Goal: Information Seeking & Learning: Learn about a topic

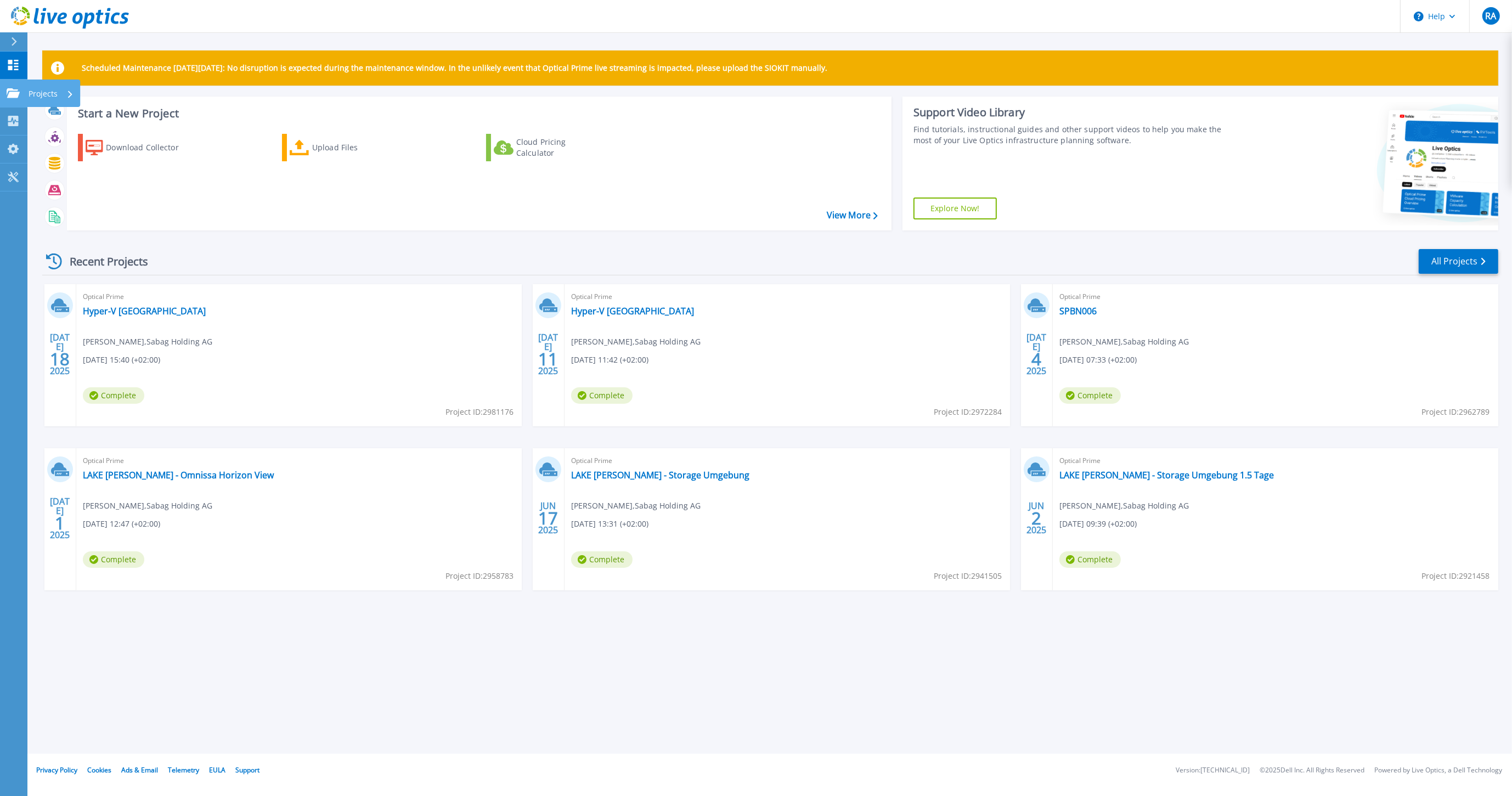
click at [9, 96] on icon at bounding box center [13, 93] width 13 height 9
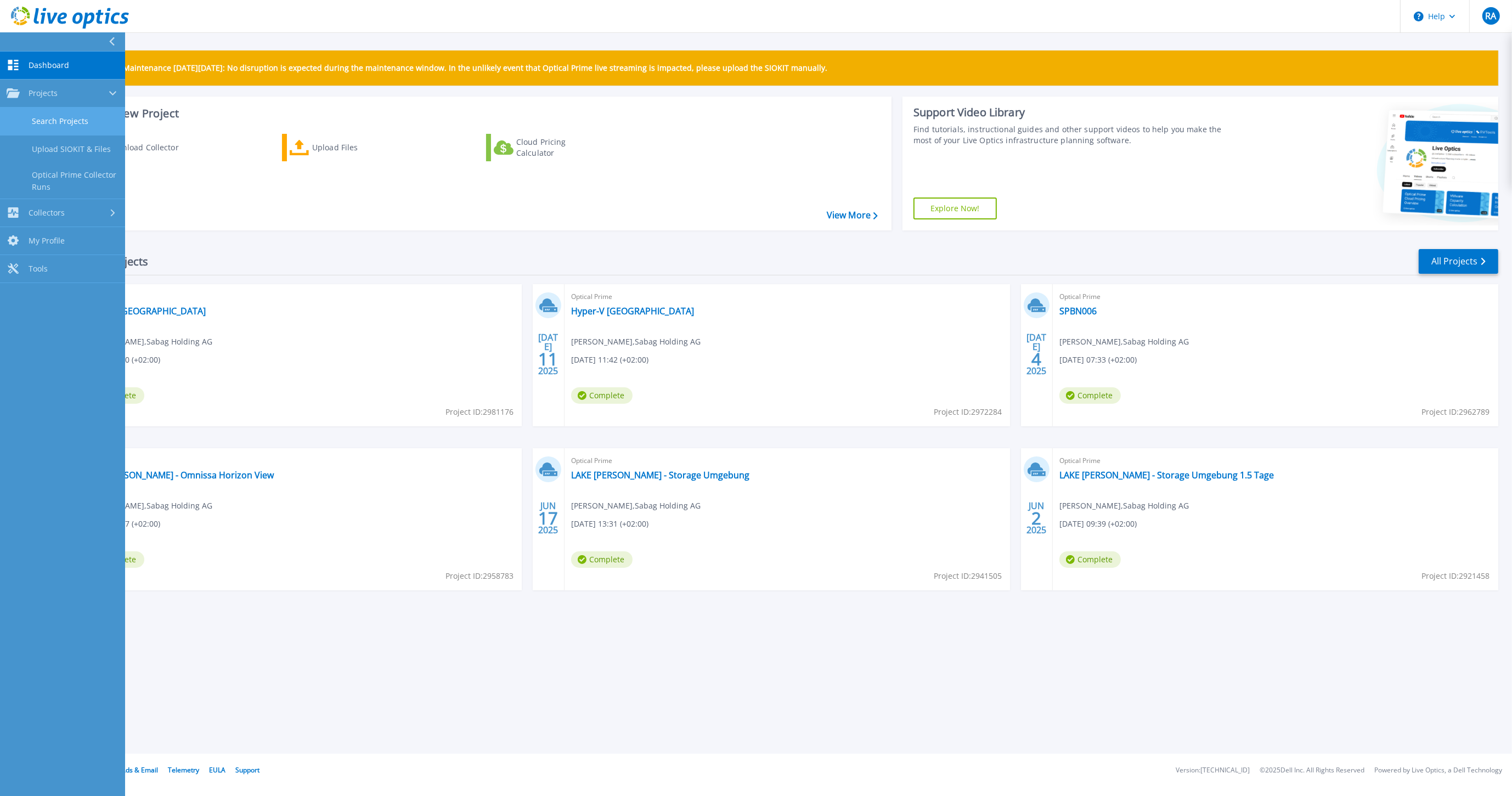
click at [66, 125] on link "Search Projects" at bounding box center [63, 121] width 125 height 28
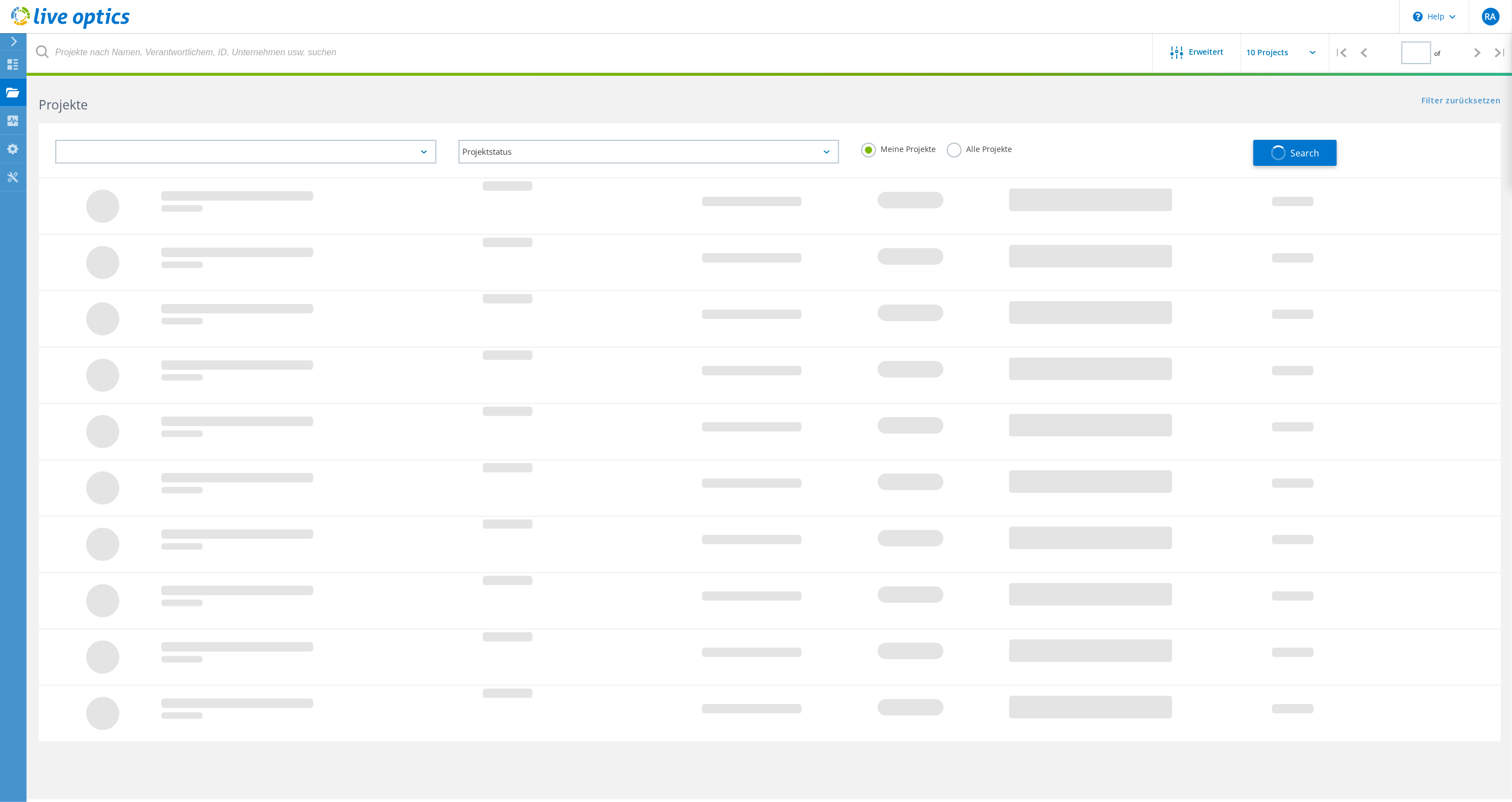
type input "1"
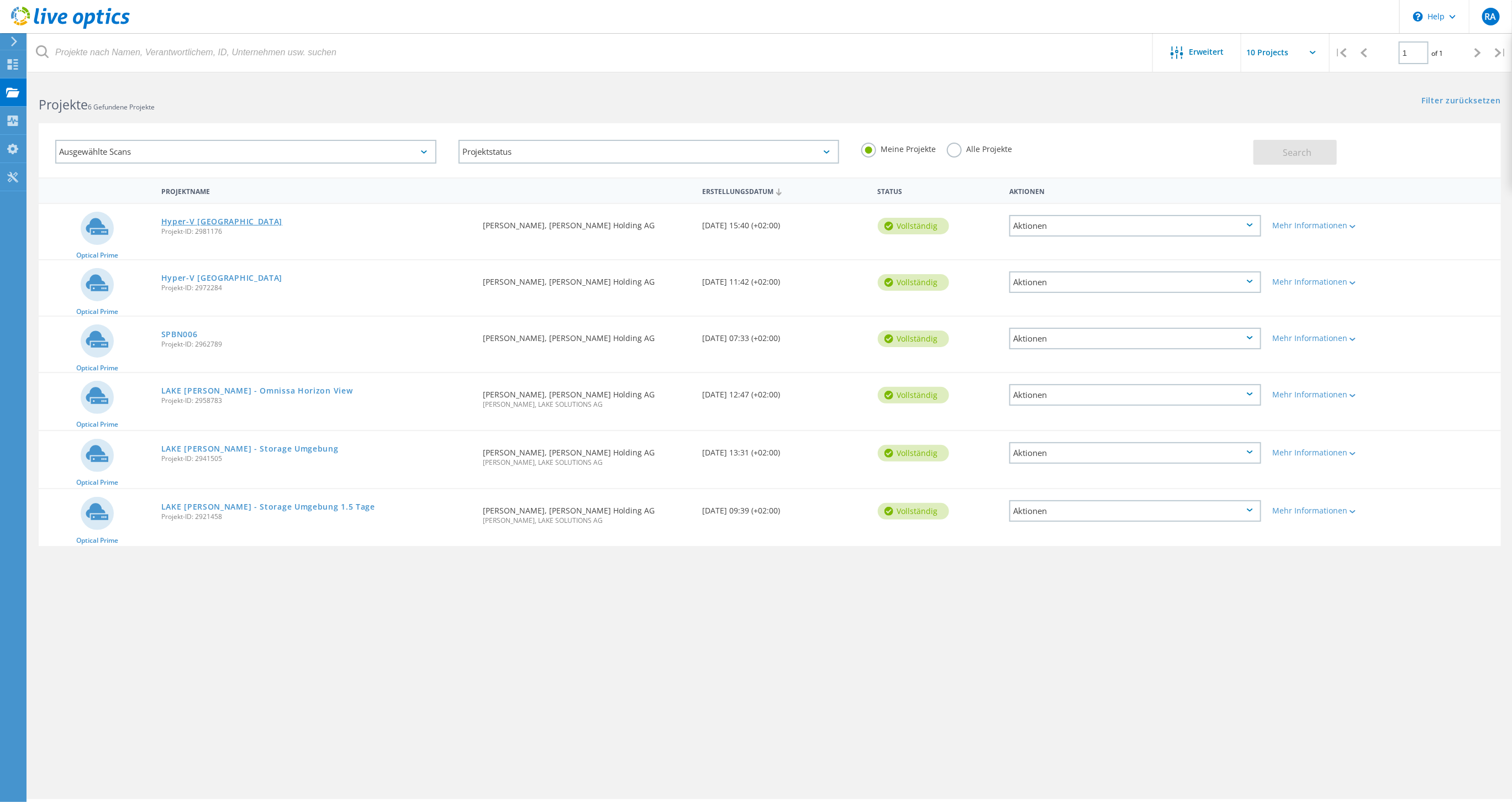
click at [180, 218] on link "Hyper-V [GEOGRAPHIC_DATA]" at bounding box center [222, 221] width 122 height 8
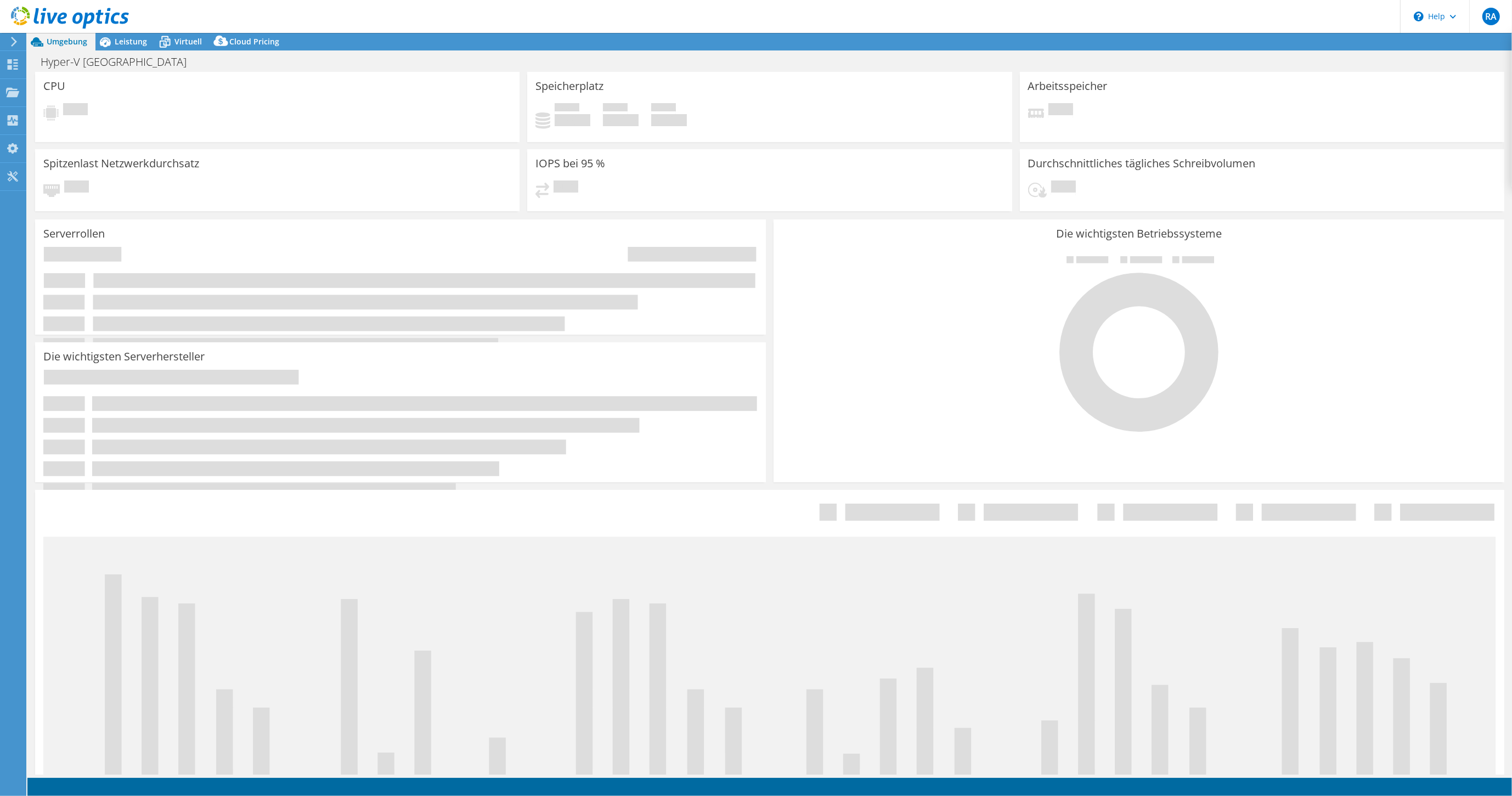
select select "USD"
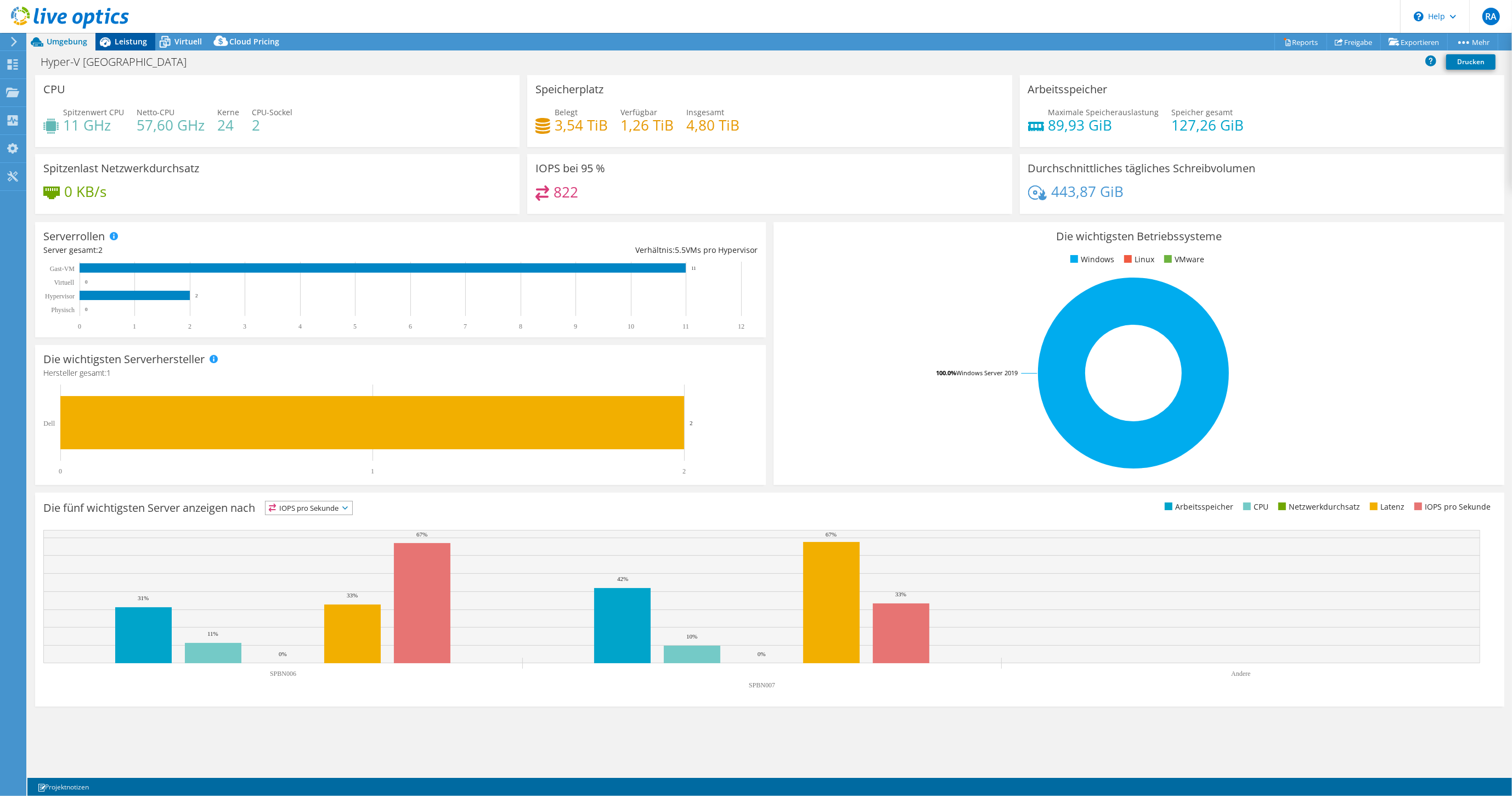
click at [126, 37] on span "Leistung" at bounding box center [131, 41] width 33 height 10
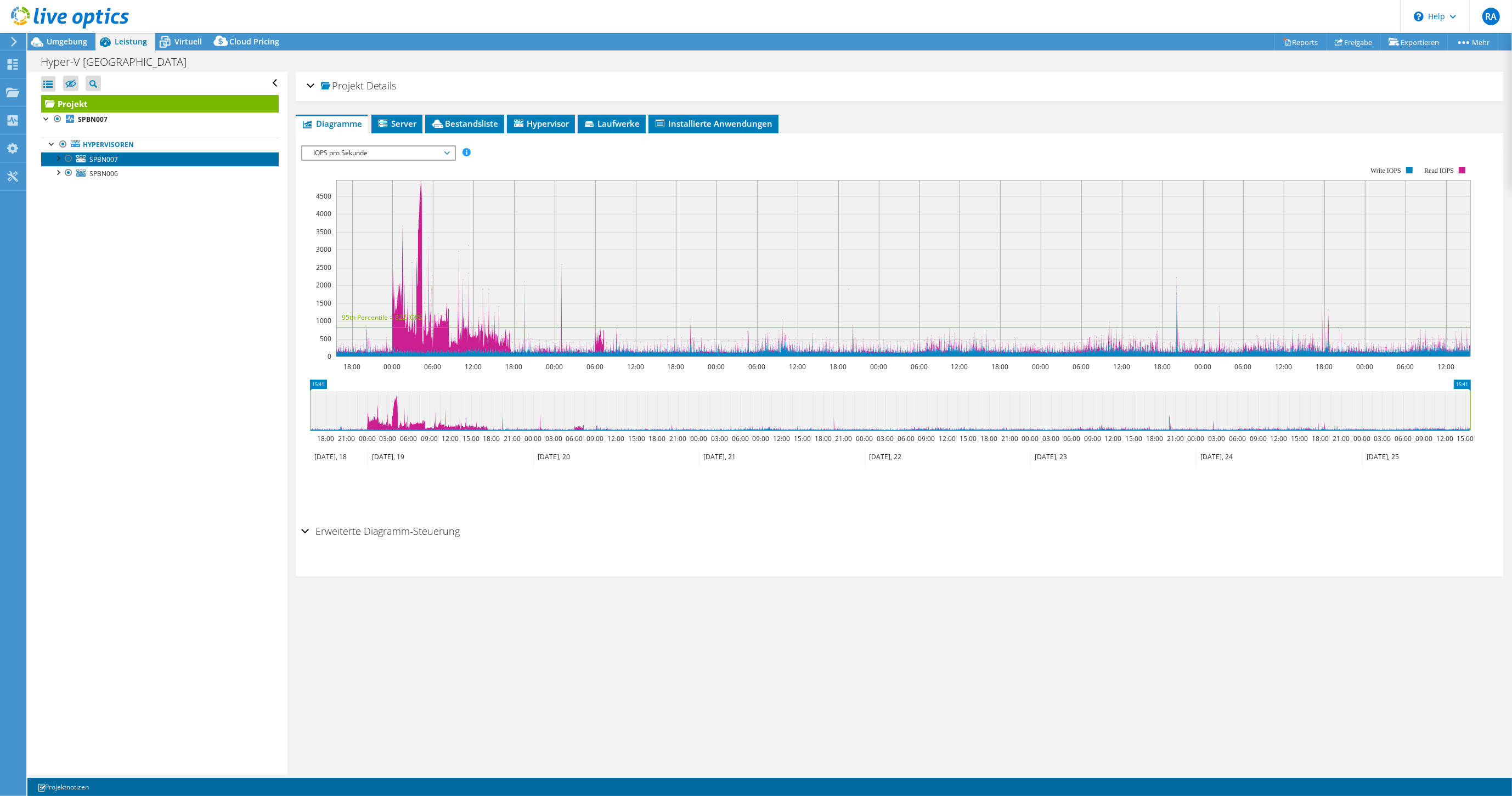
click at [103, 160] on span "SPBN007" at bounding box center [103, 159] width 28 height 9
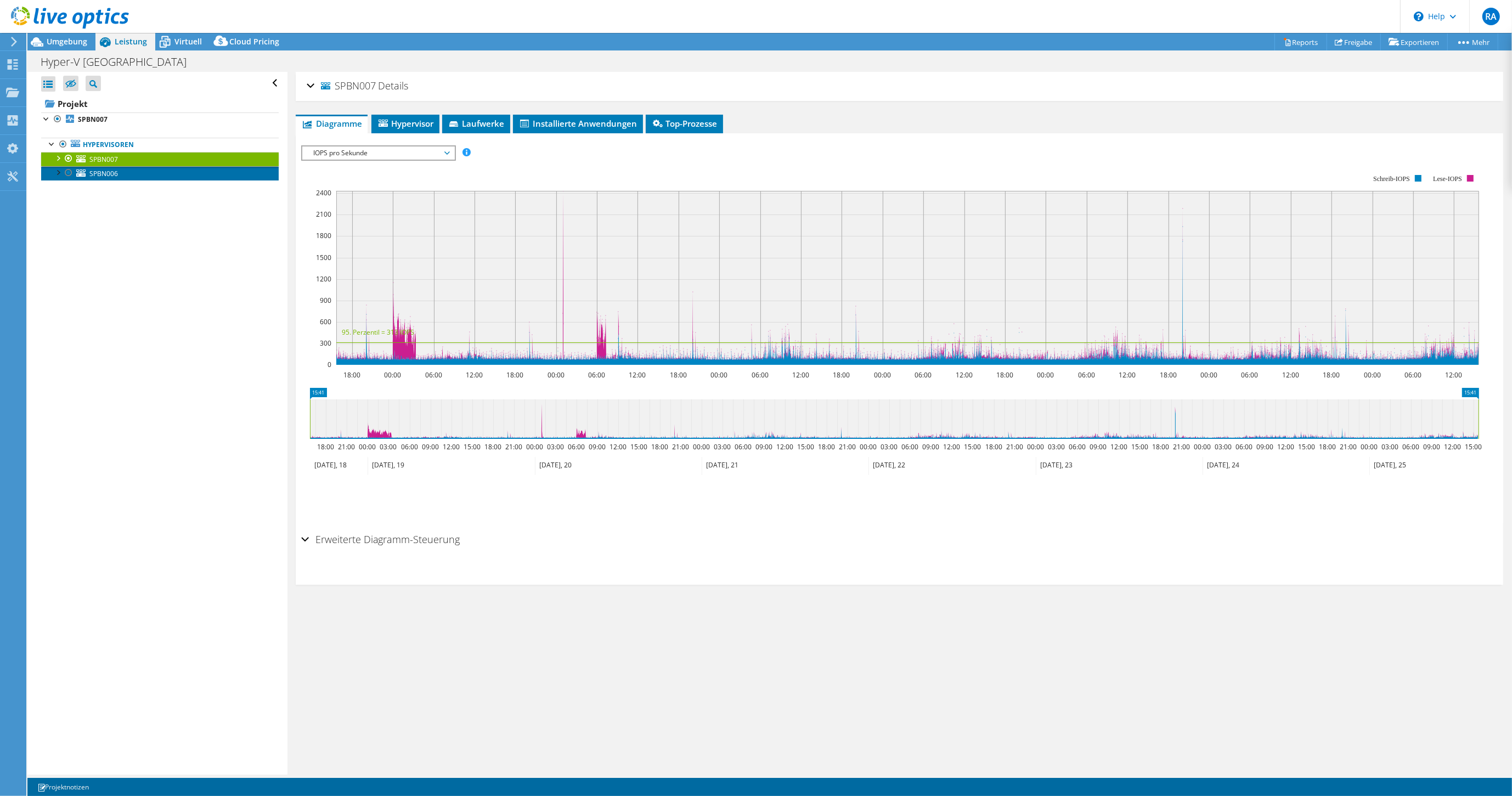
click at [103, 173] on span "SPBN006" at bounding box center [103, 173] width 28 height 9
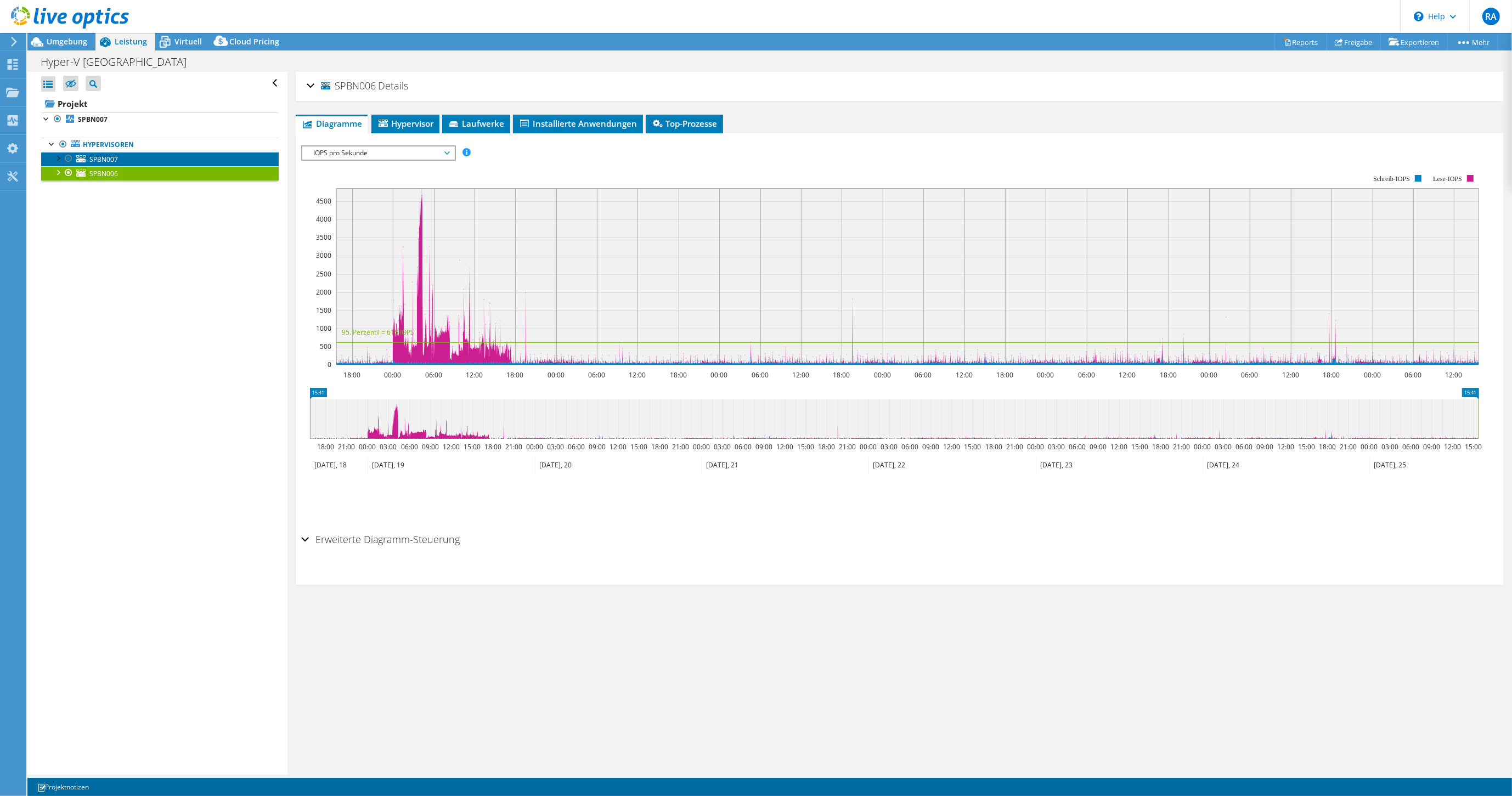
click at [111, 158] on span "SPBN007" at bounding box center [103, 159] width 28 height 9
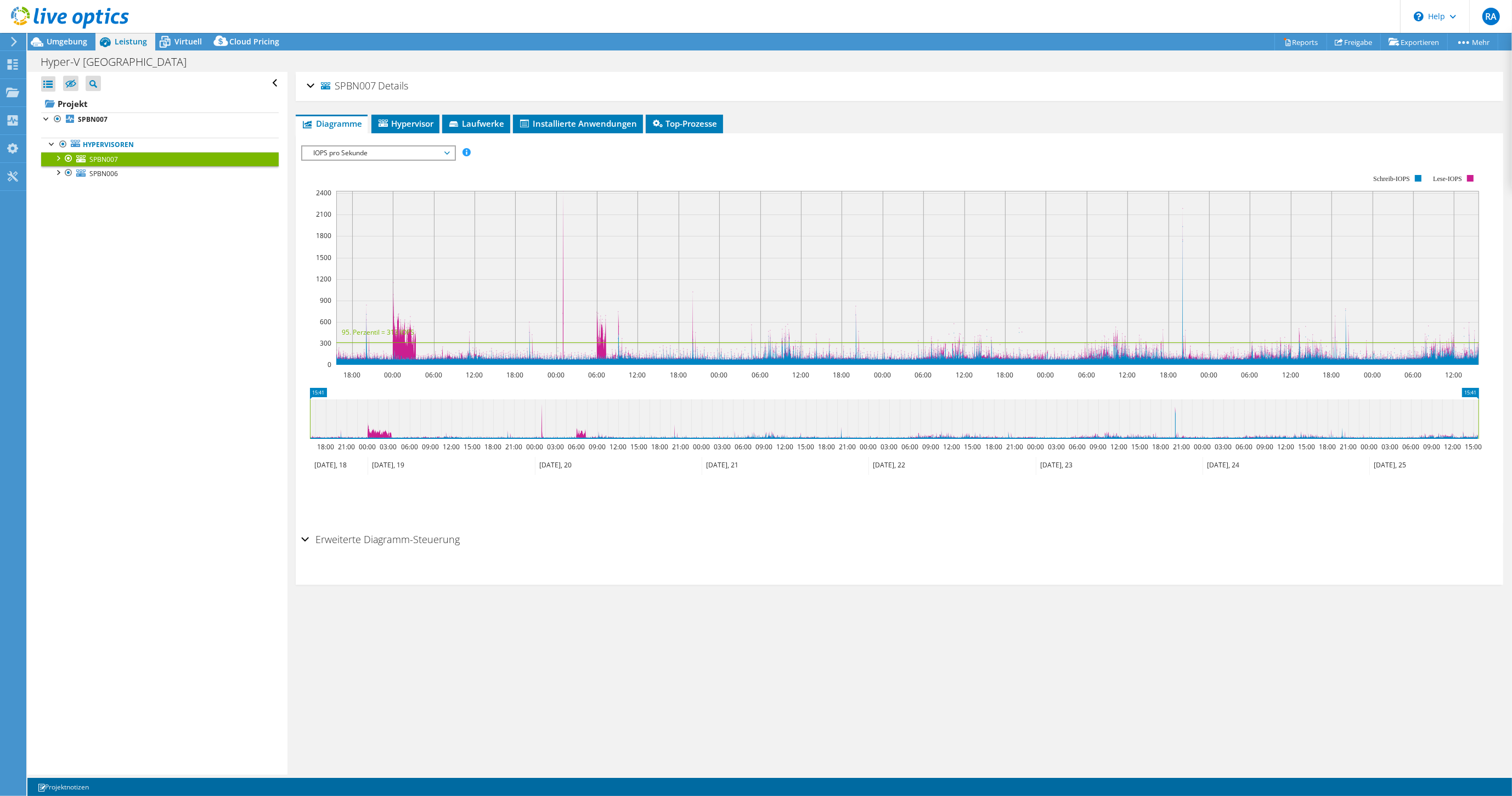
click at [54, 157] on div at bounding box center [58, 157] width 11 height 11
click at [63, 218] on div at bounding box center [68, 216] width 11 height 13
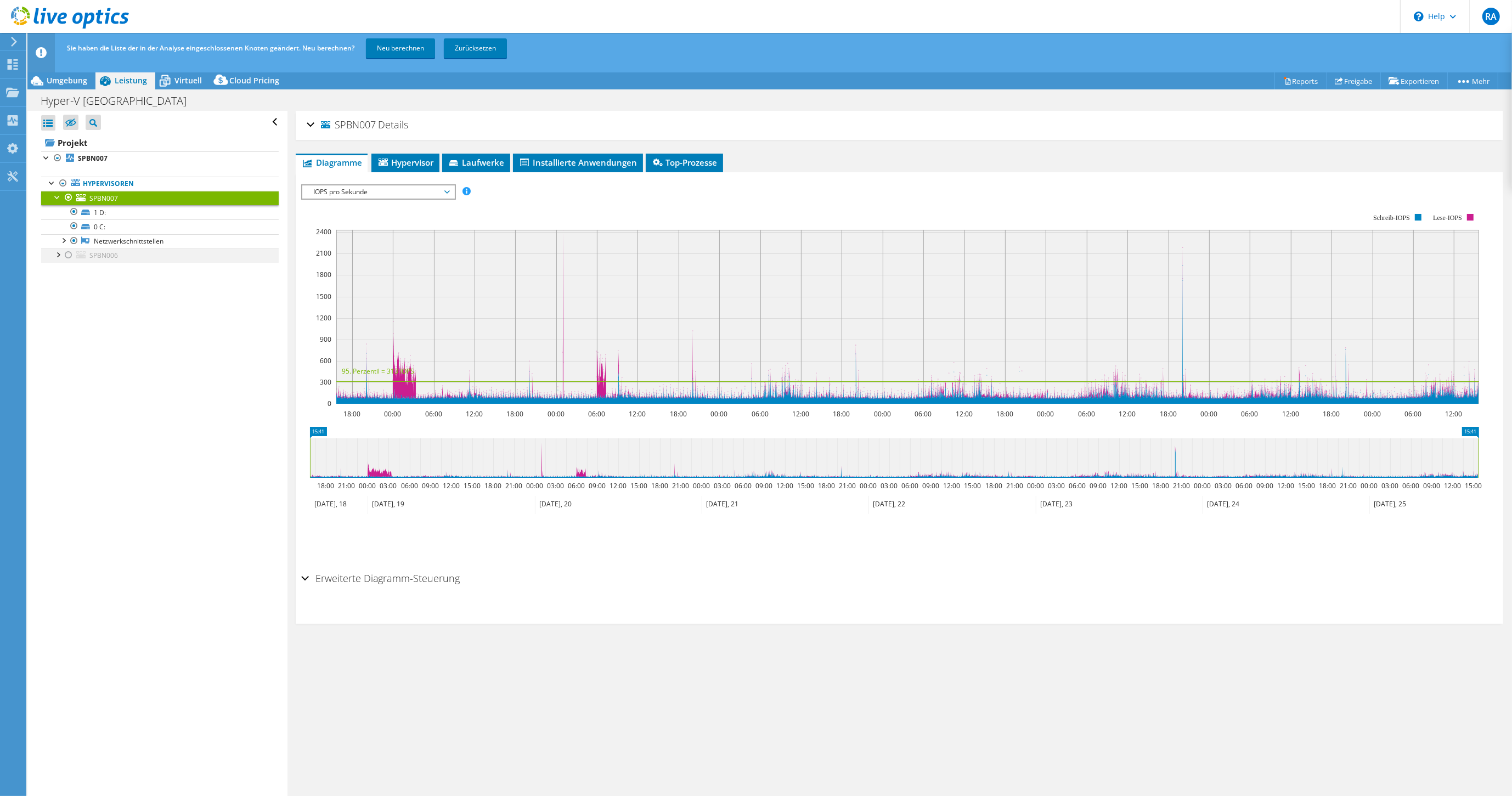
click at [58, 256] on div at bounding box center [58, 253] width 11 height 11
click at [64, 295] on div at bounding box center [63, 296] width 11 height 11
click at [66, 241] on div at bounding box center [63, 240] width 11 height 11
click at [119, 213] on link "1 D:" at bounding box center [160, 212] width 238 height 15
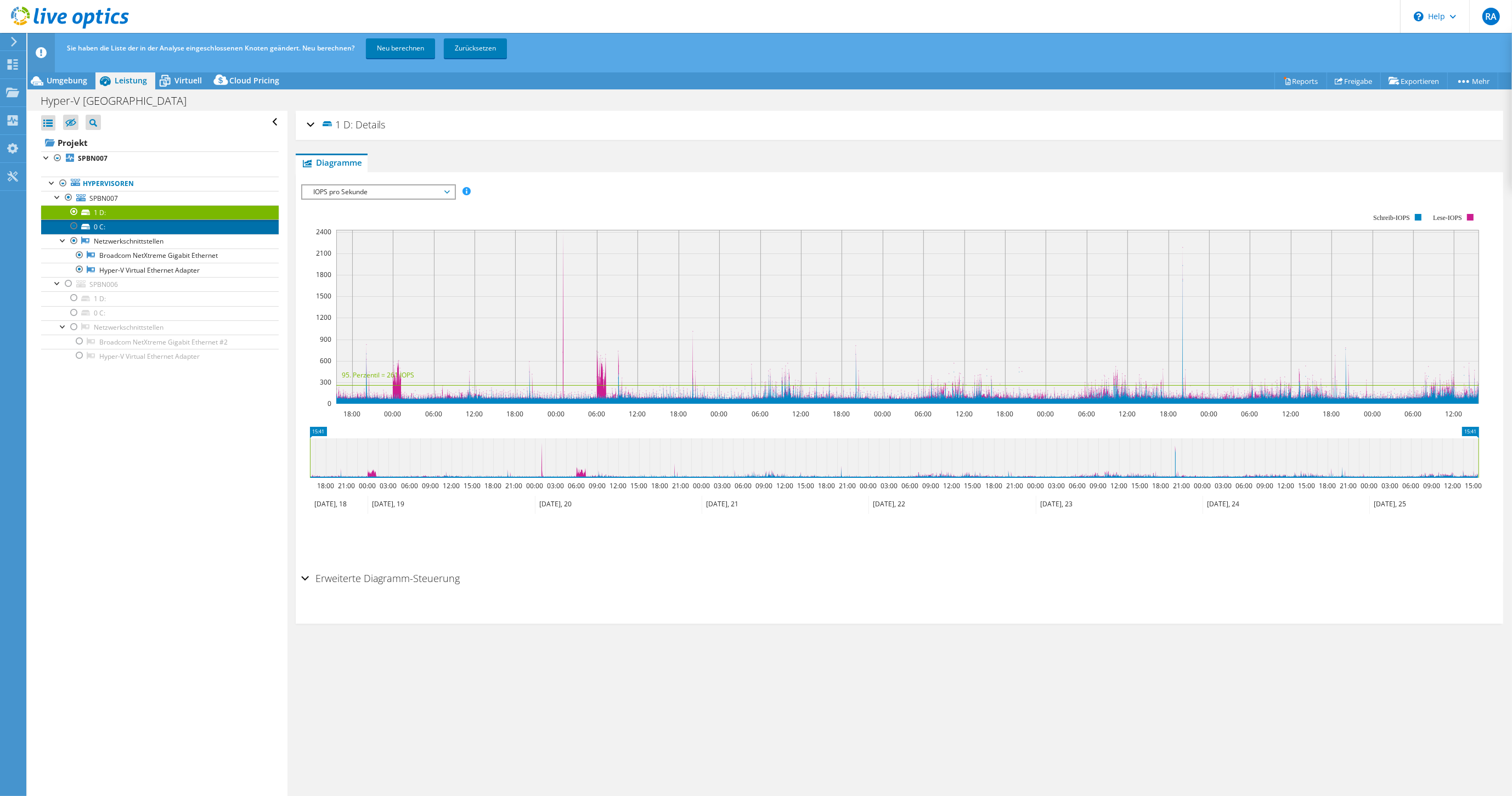
click at [130, 229] on link "0 C:" at bounding box center [160, 227] width 238 height 15
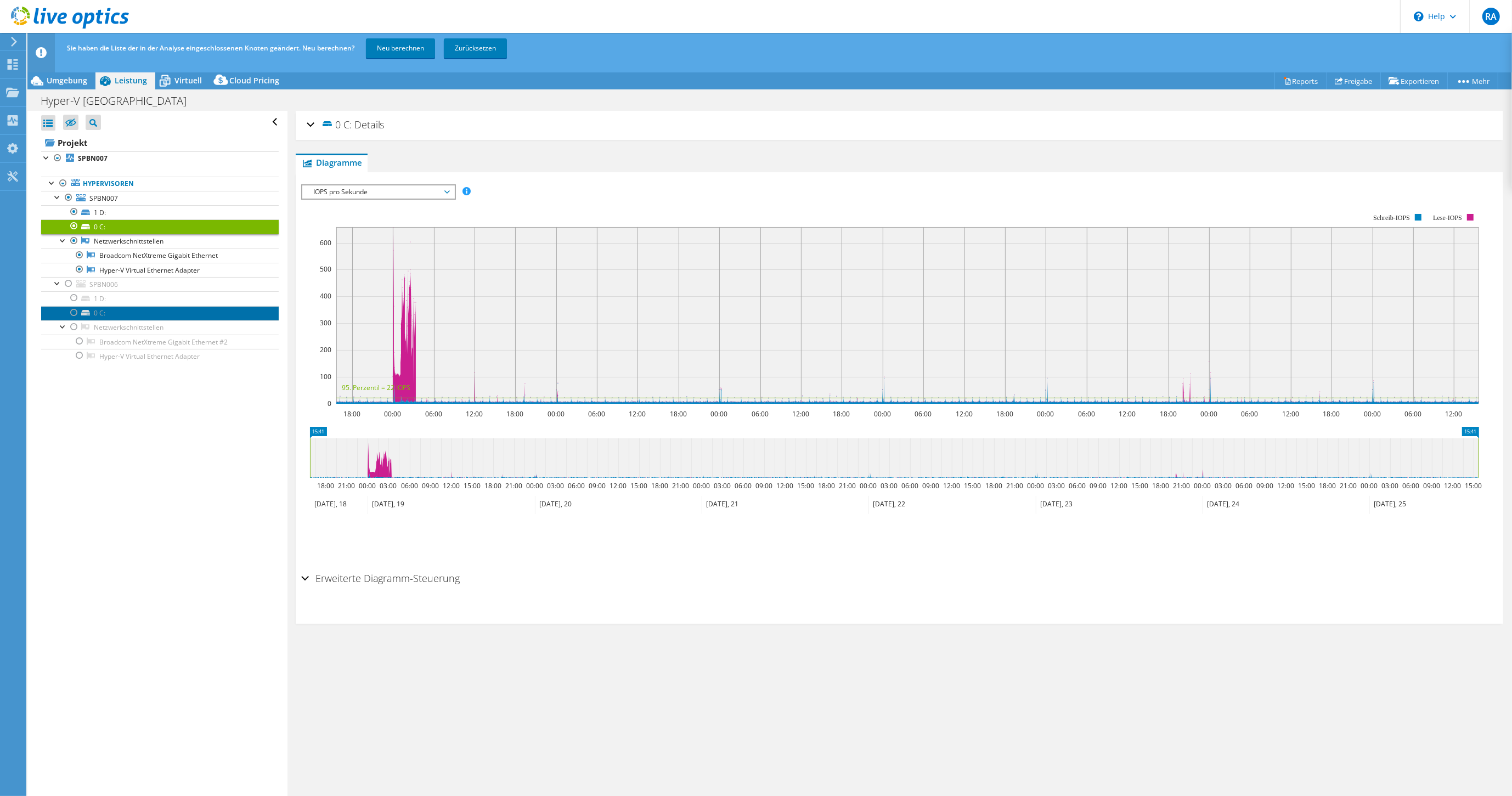
click at [130, 312] on link "0 C:" at bounding box center [160, 313] width 238 height 15
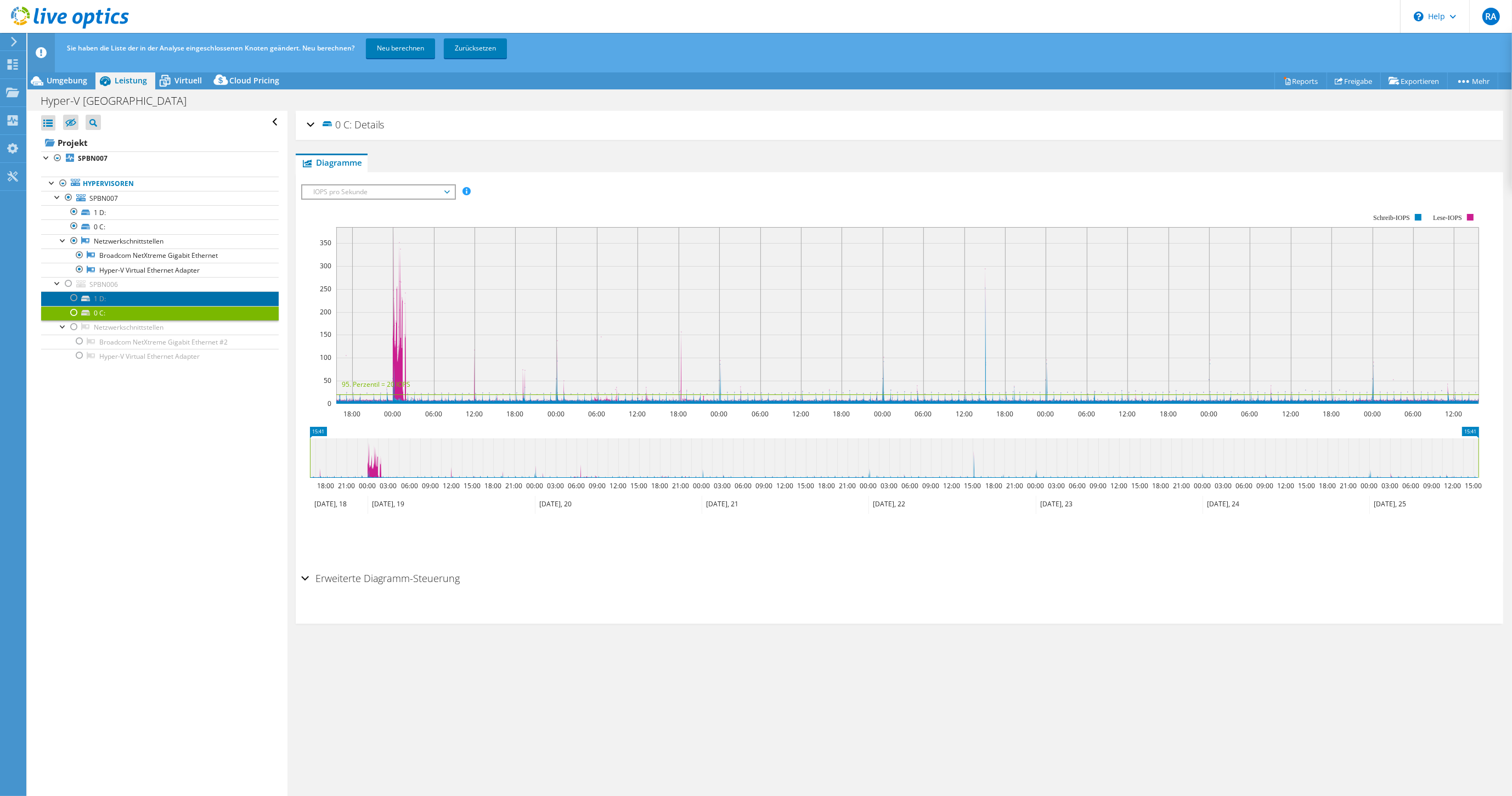
click at [118, 302] on link "1 D:" at bounding box center [160, 298] width 238 height 15
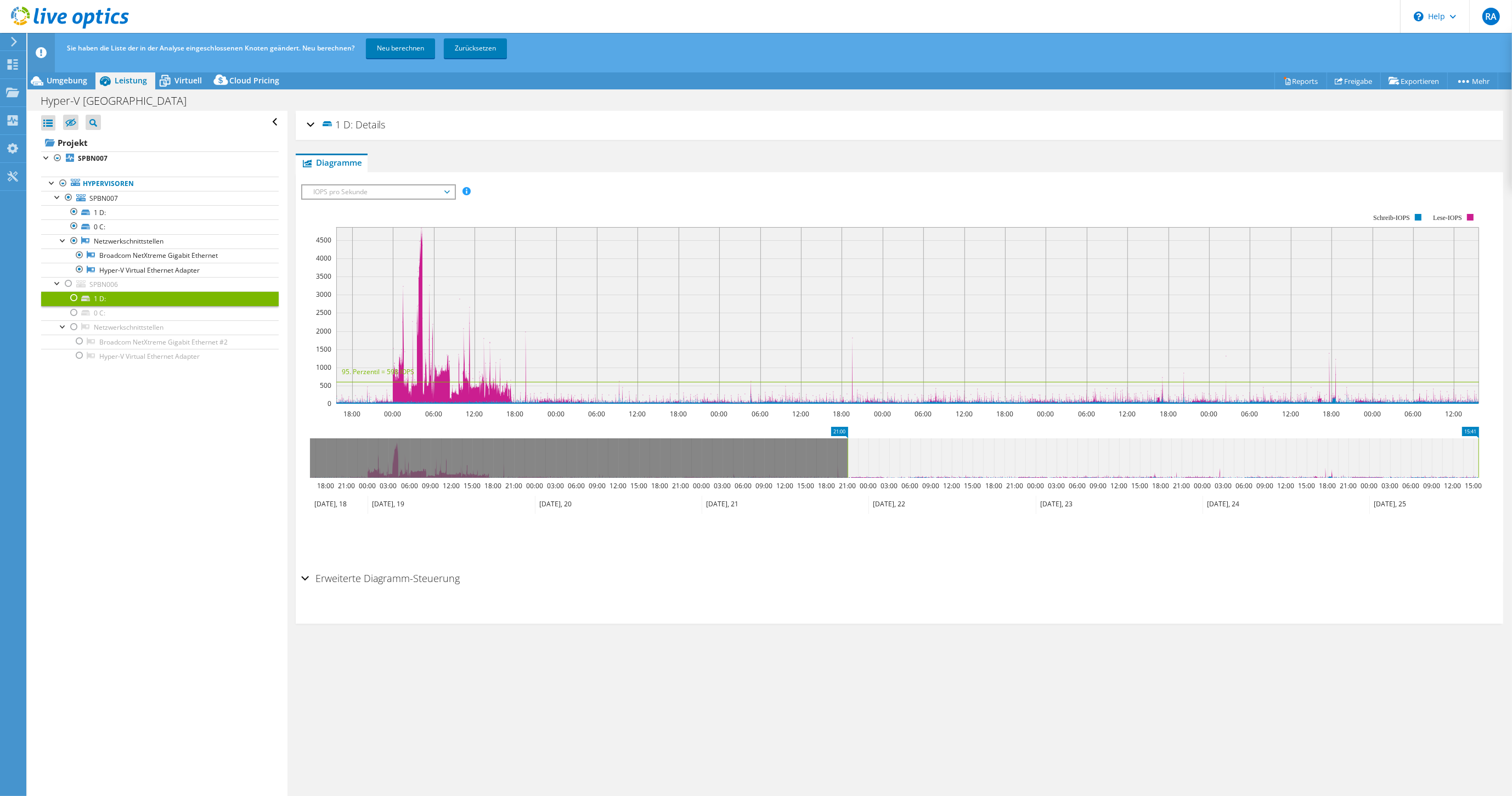
drag, startPoint x: 307, startPoint y: 451, endPoint x: 1012, endPoint y: 480, distance: 705.6
click at [844, 482] on icon "15:41 21:00 18:00 21:00 00:00 03:00 06:00 09:00 12:00 15:00 18:00 21:00 00:00 0…" at bounding box center [894, 471] width 1186 height 88
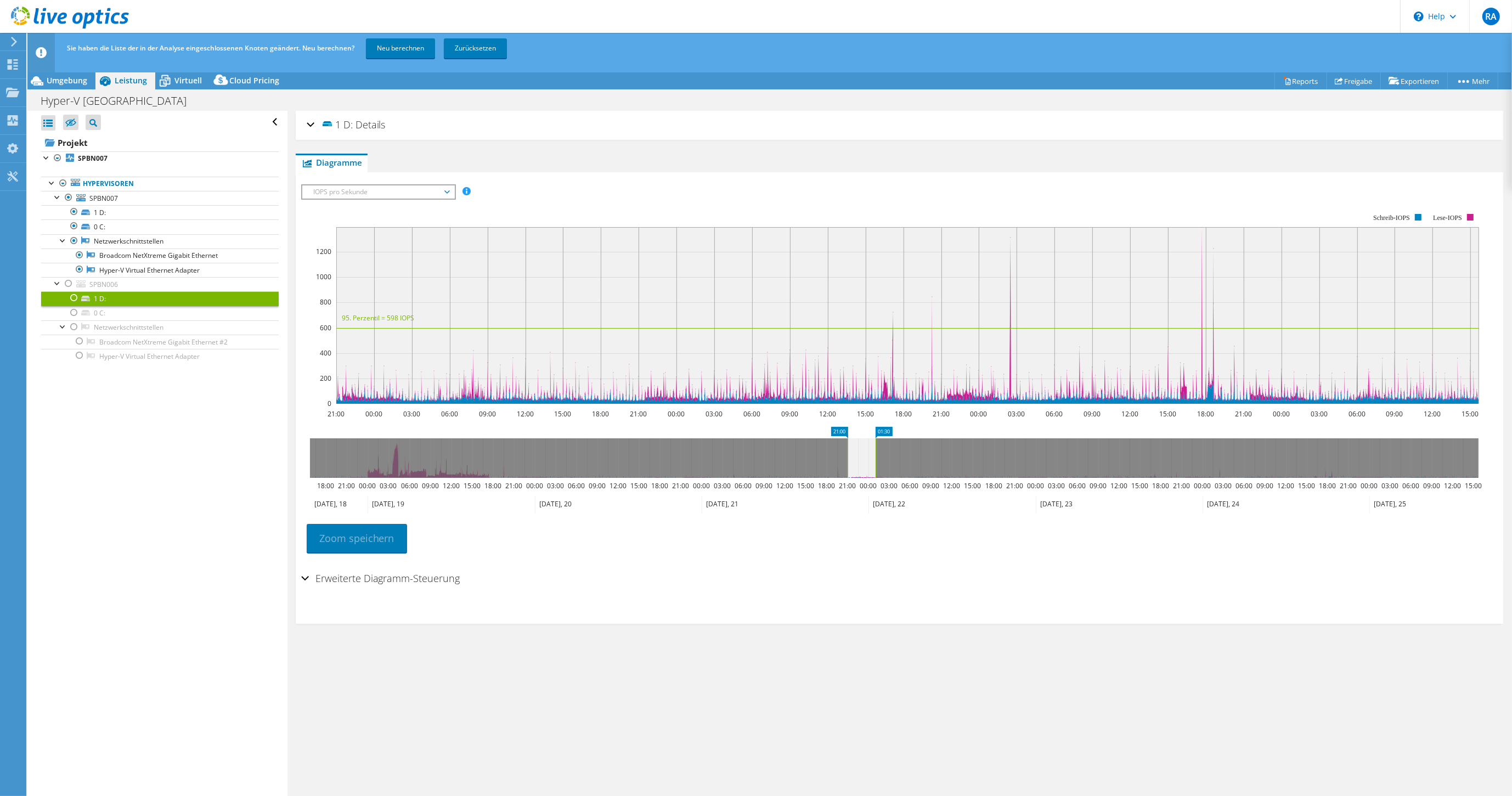
drag, startPoint x: 1479, startPoint y: 452, endPoint x: 876, endPoint y: 459, distance: 603.0
click at [876, 459] on rect at bounding box center [875, 458] width 4 height 39
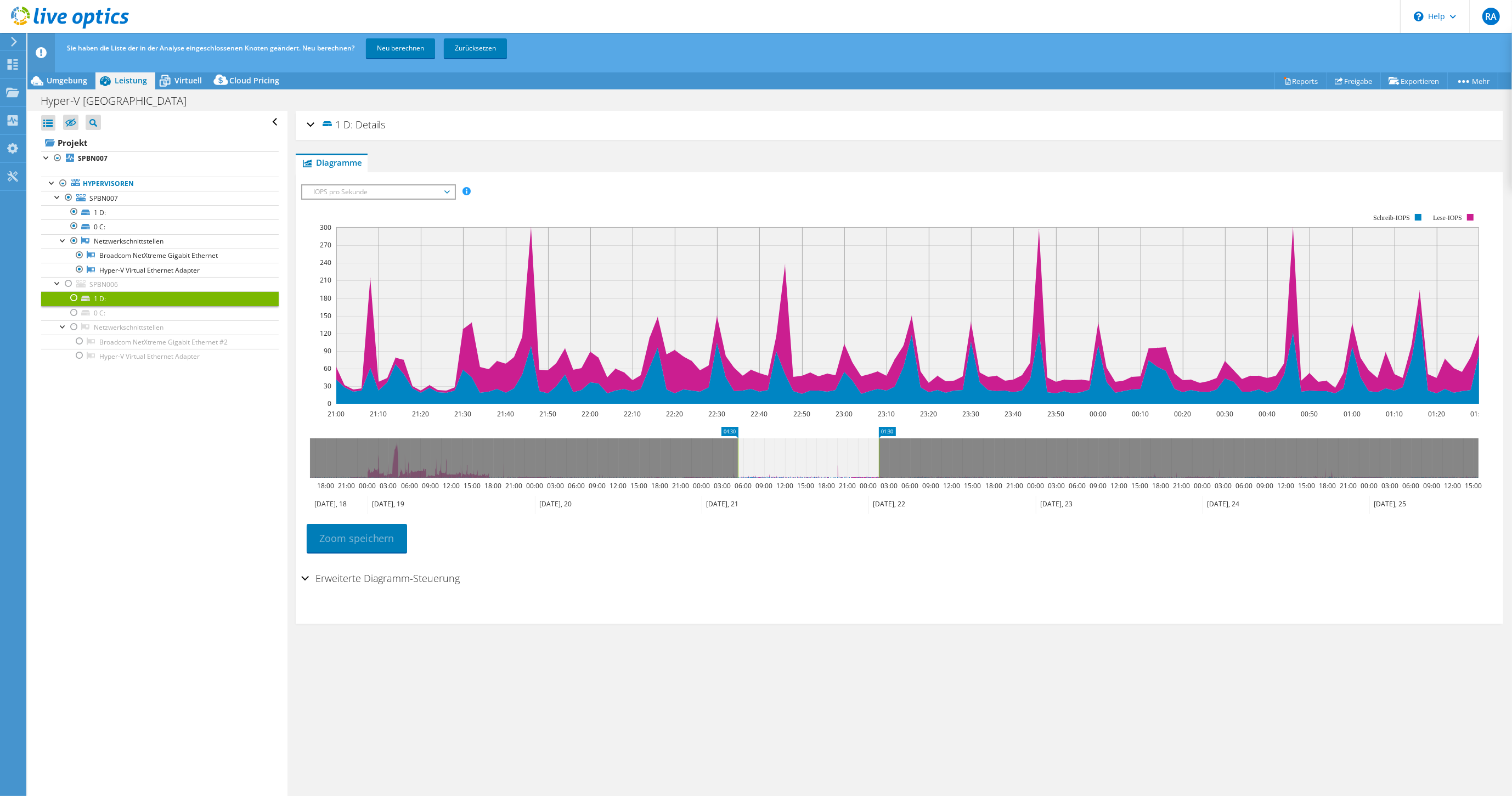
drag, startPoint x: 829, startPoint y: 457, endPoint x: 737, endPoint y: 457, distance: 92.0
click at [737, 457] on rect at bounding box center [738, 458] width 4 height 39
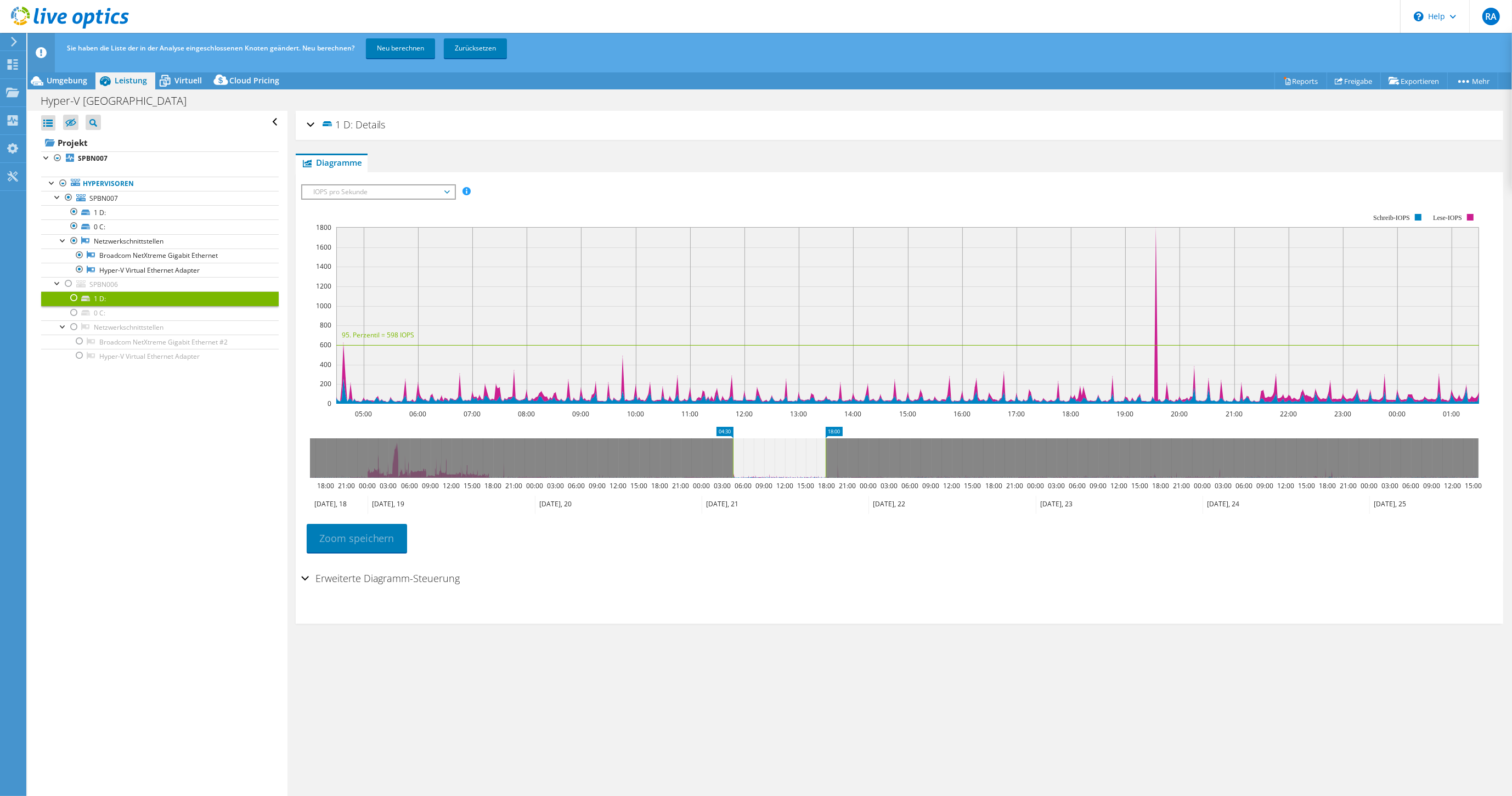
drag, startPoint x: 880, startPoint y: 453, endPoint x: 824, endPoint y: 459, distance: 56.3
click at [824, 459] on rect at bounding box center [825, 458] width 4 height 39
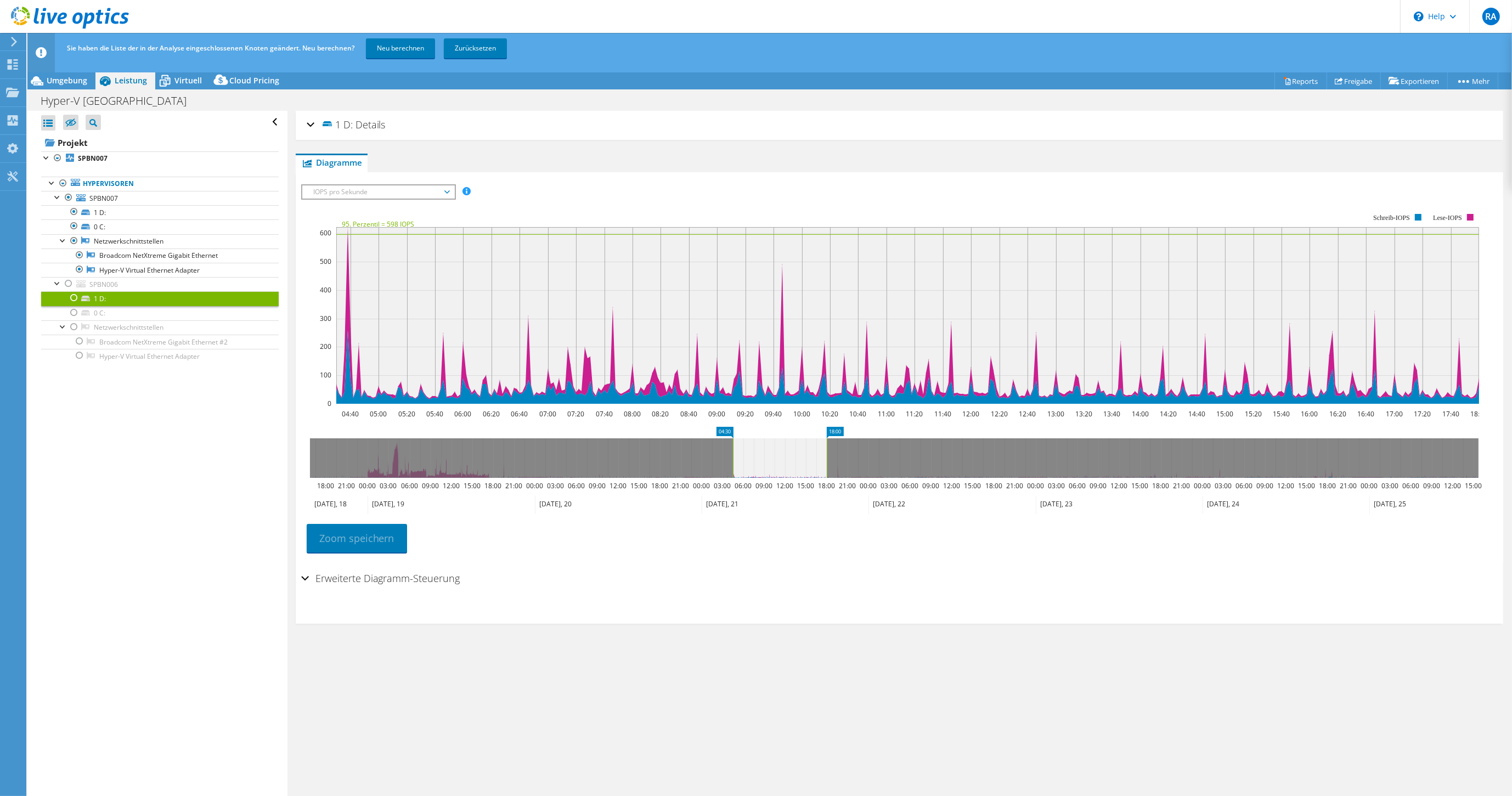
click at [305, 576] on div "Erweiterte Diagramm-Steuerung" at bounding box center [899, 579] width 1196 height 23
